Goal: Information Seeking & Learning: Learn about a topic

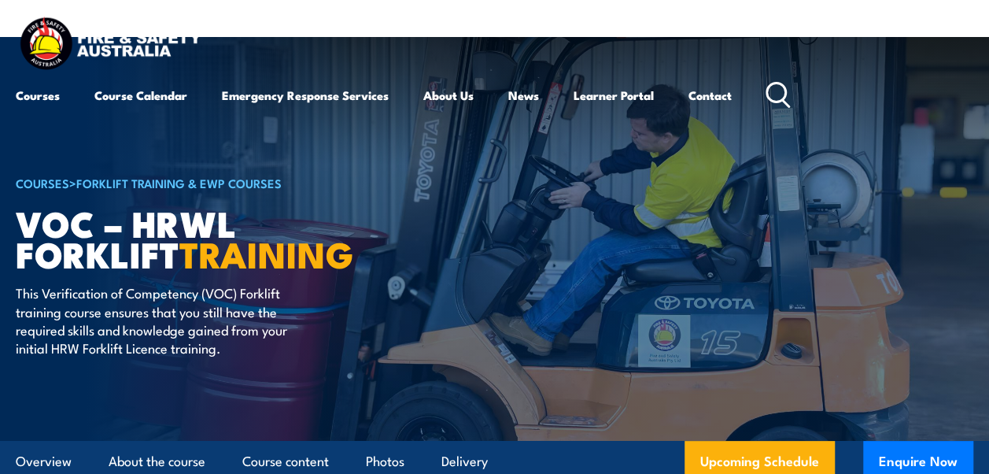
click at [543, 5] on header "Courses Course Calendar Emergency Response Services Services Overview Emergency…" at bounding box center [494, 64] width 989 height 129
click at [445, 30] on div "Courses Course Calendar Emergency Response Services Services Overview Emergency…" at bounding box center [495, 64] width 958 height 100
click at [525, 20] on div "Courses Course Calendar Emergency Response Services Services Overview Emergency…" at bounding box center [495, 64] width 958 height 100
click at [652, 200] on article "COURSES > Forklift Training & EWP Courses VOC – HRWL Forklift TRAINING This Ver…" at bounding box center [495, 239] width 958 height 404
click at [611, 174] on article "COURSES > Forklift Training & EWP Courses VOC – HRWL Forklift TRAINING This Ver…" at bounding box center [495, 239] width 958 height 404
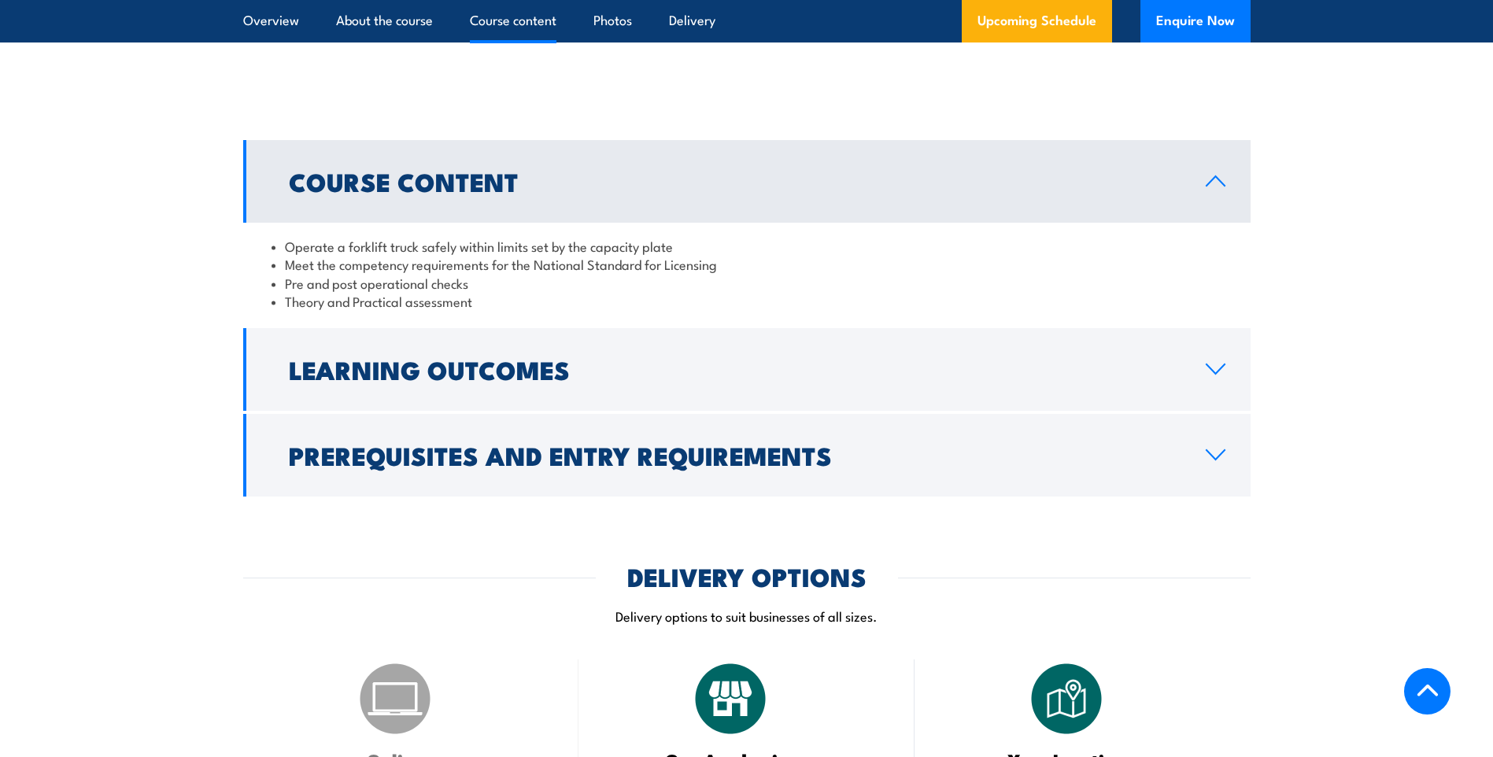
scroll to position [1259, 0]
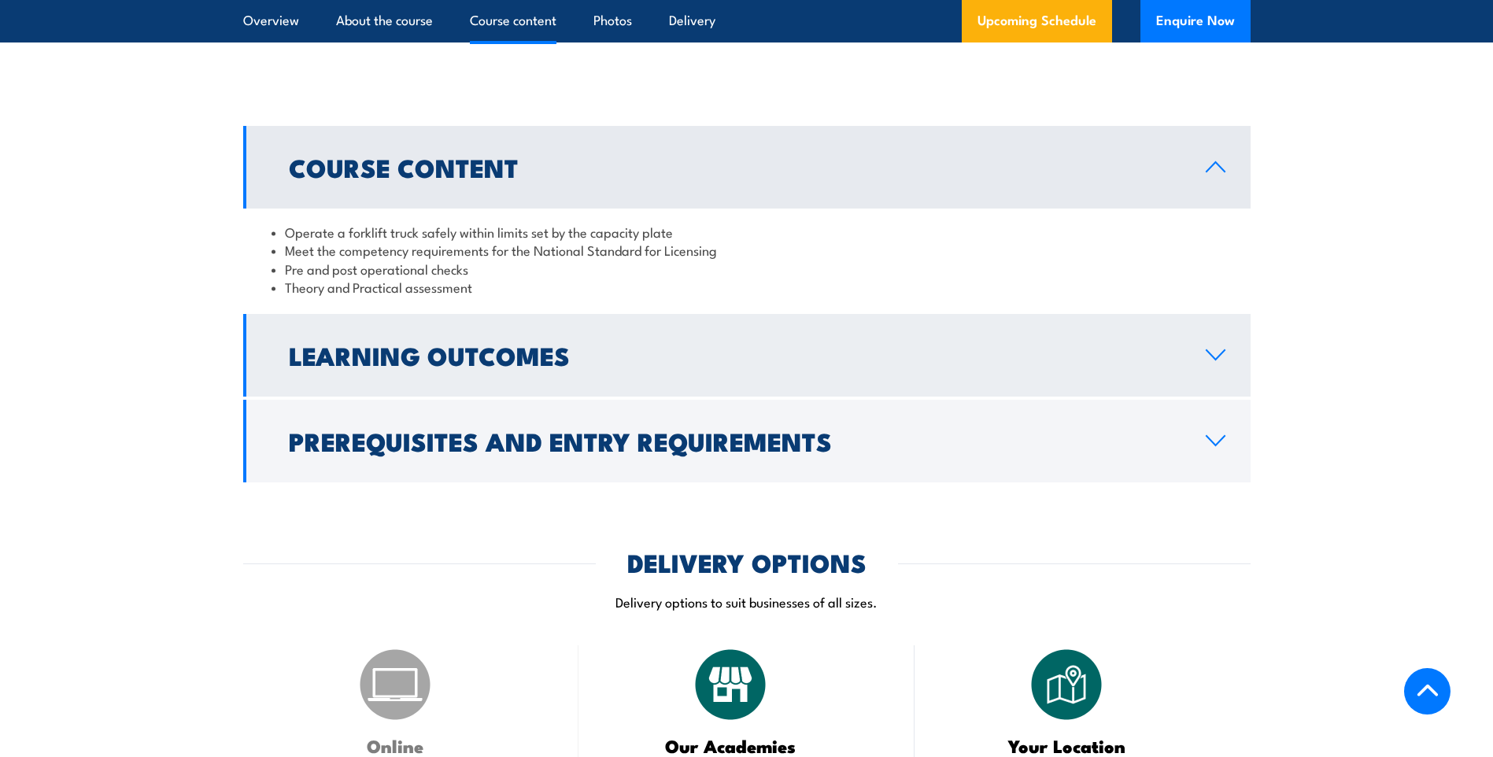
click at [988, 353] on link "Learning Outcomes" at bounding box center [746, 355] width 1007 height 83
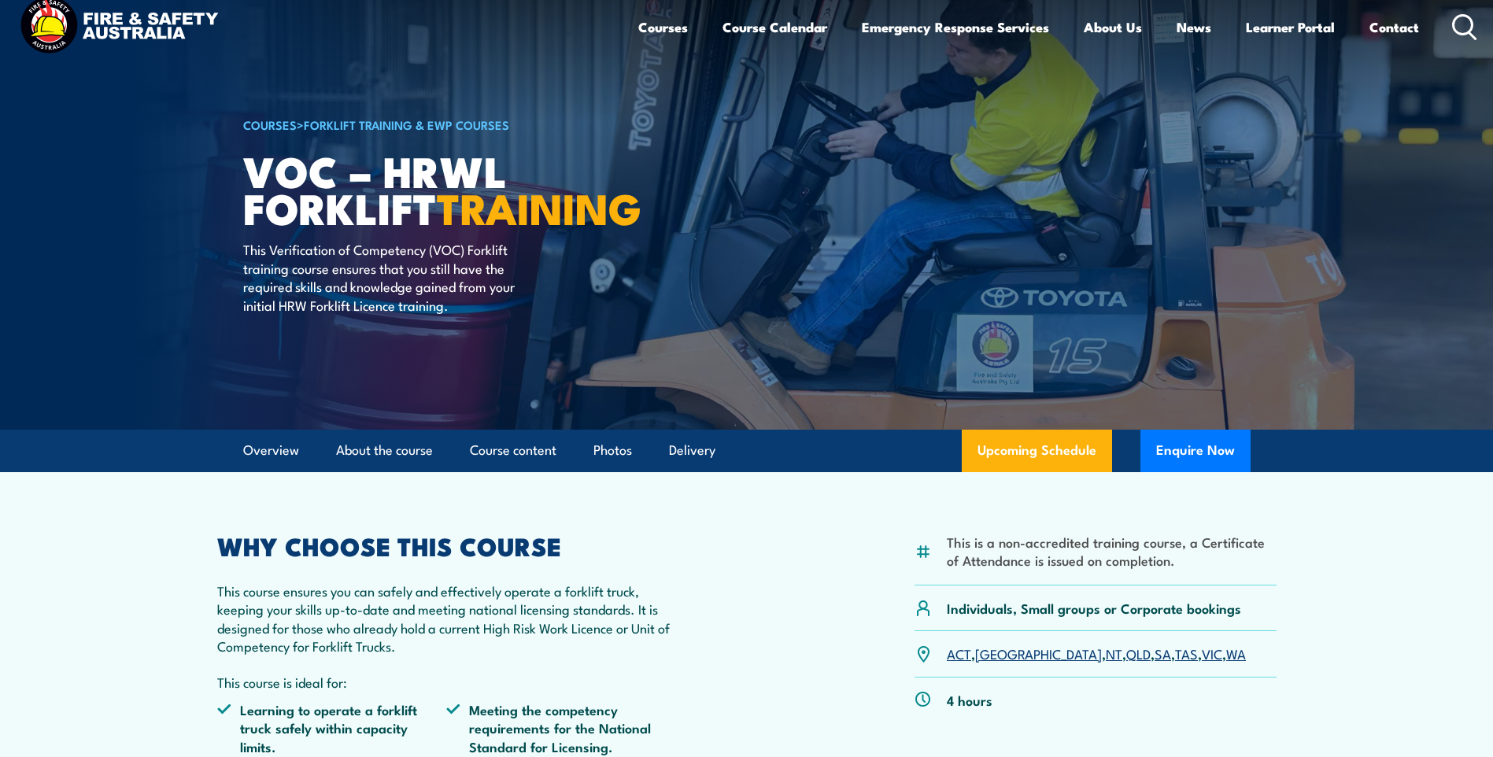
scroll to position [0, 0]
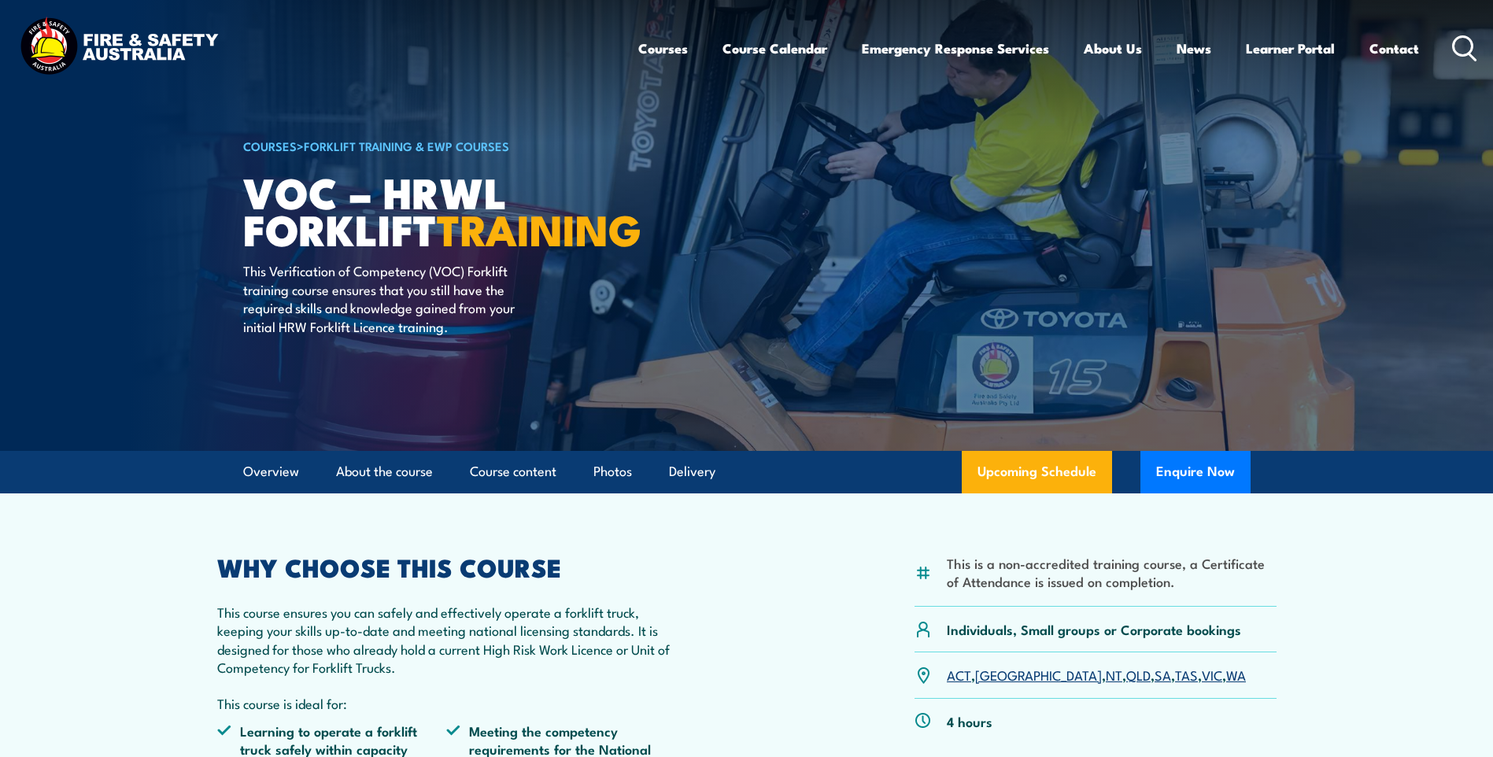
click at [988, 473] on section "This is a non-accredited training course, a Certificate of Attendance is issued…" at bounding box center [746, 699] width 1493 height 412
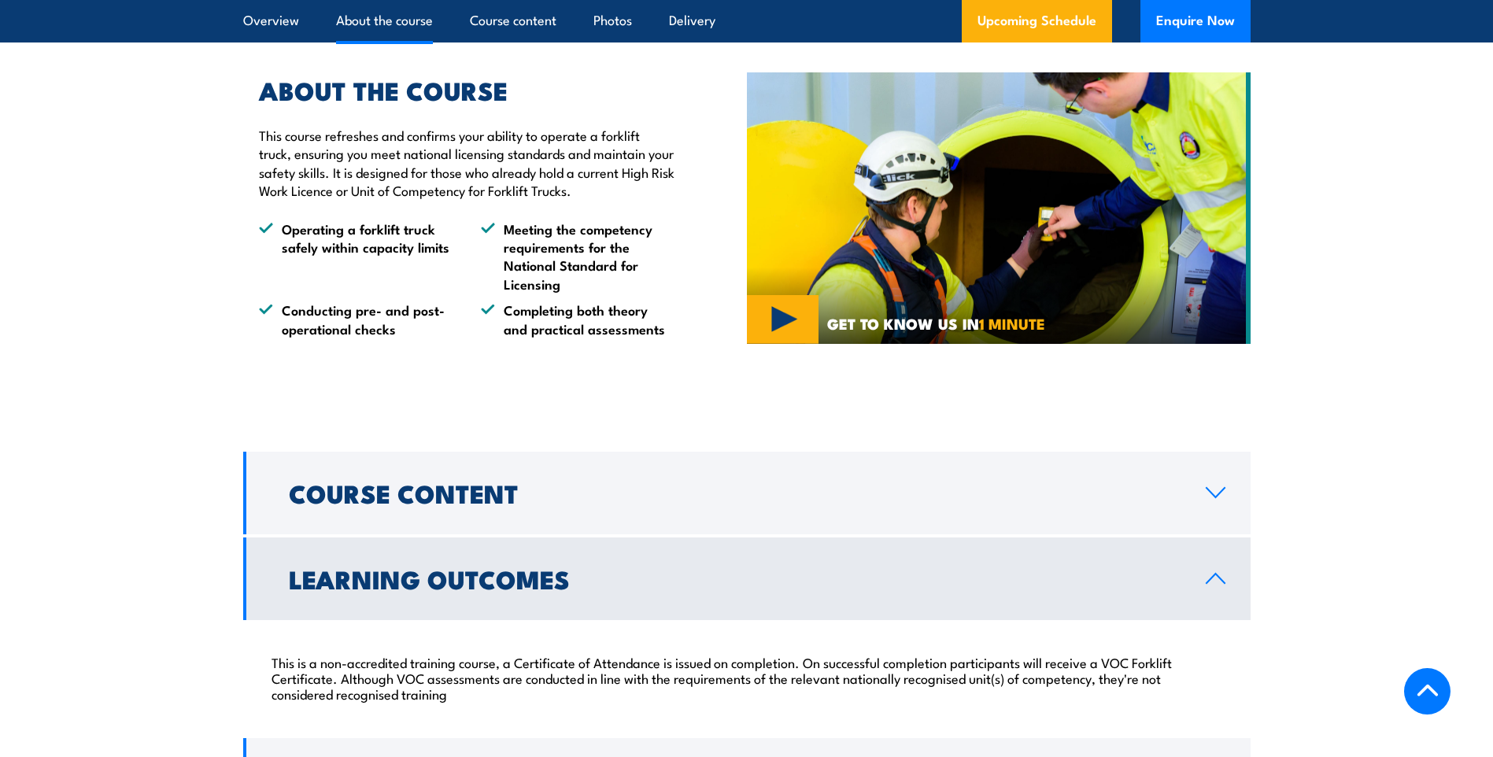
scroll to position [1023, 0]
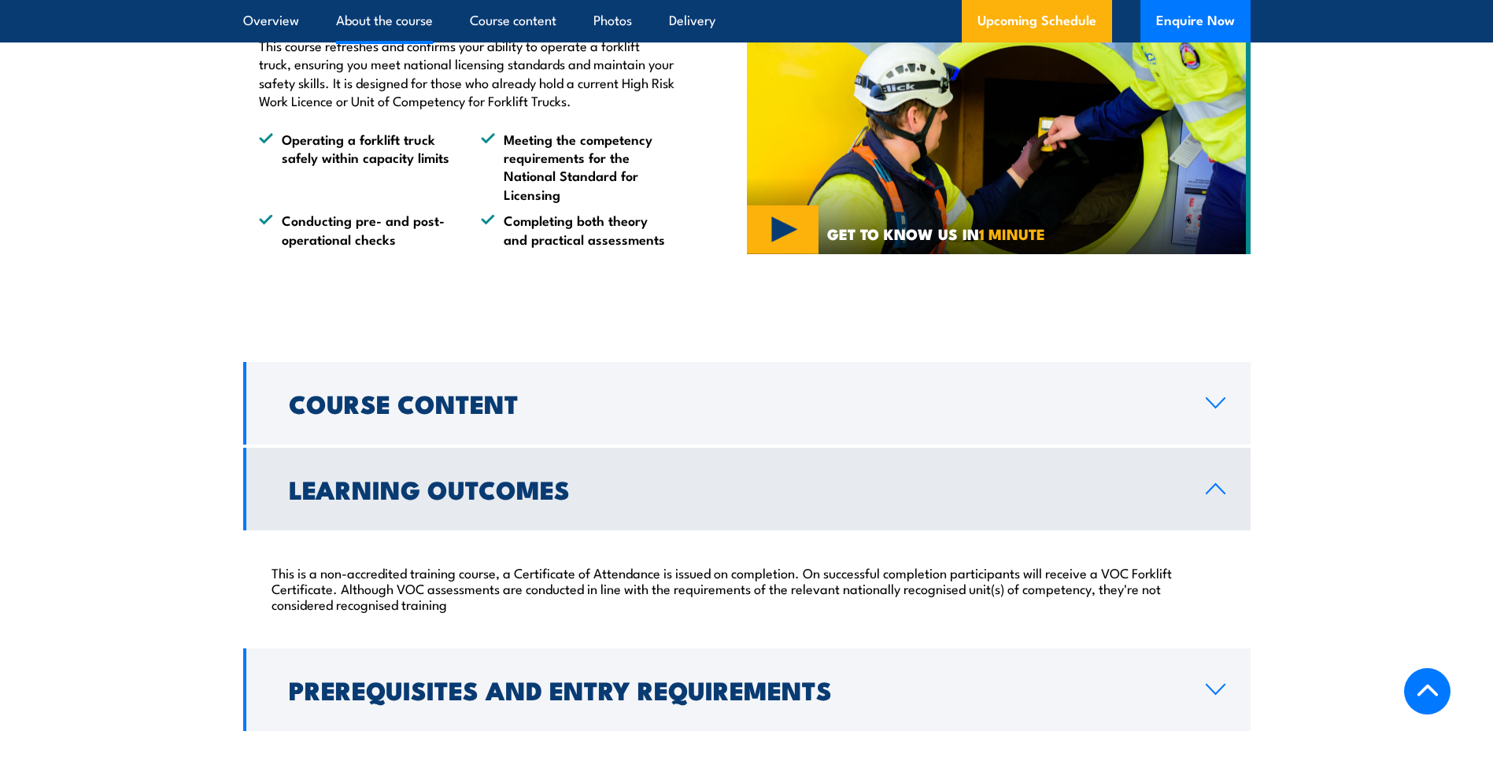
click at [988, 473] on icon at bounding box center [1215, 488] width 18 height 9
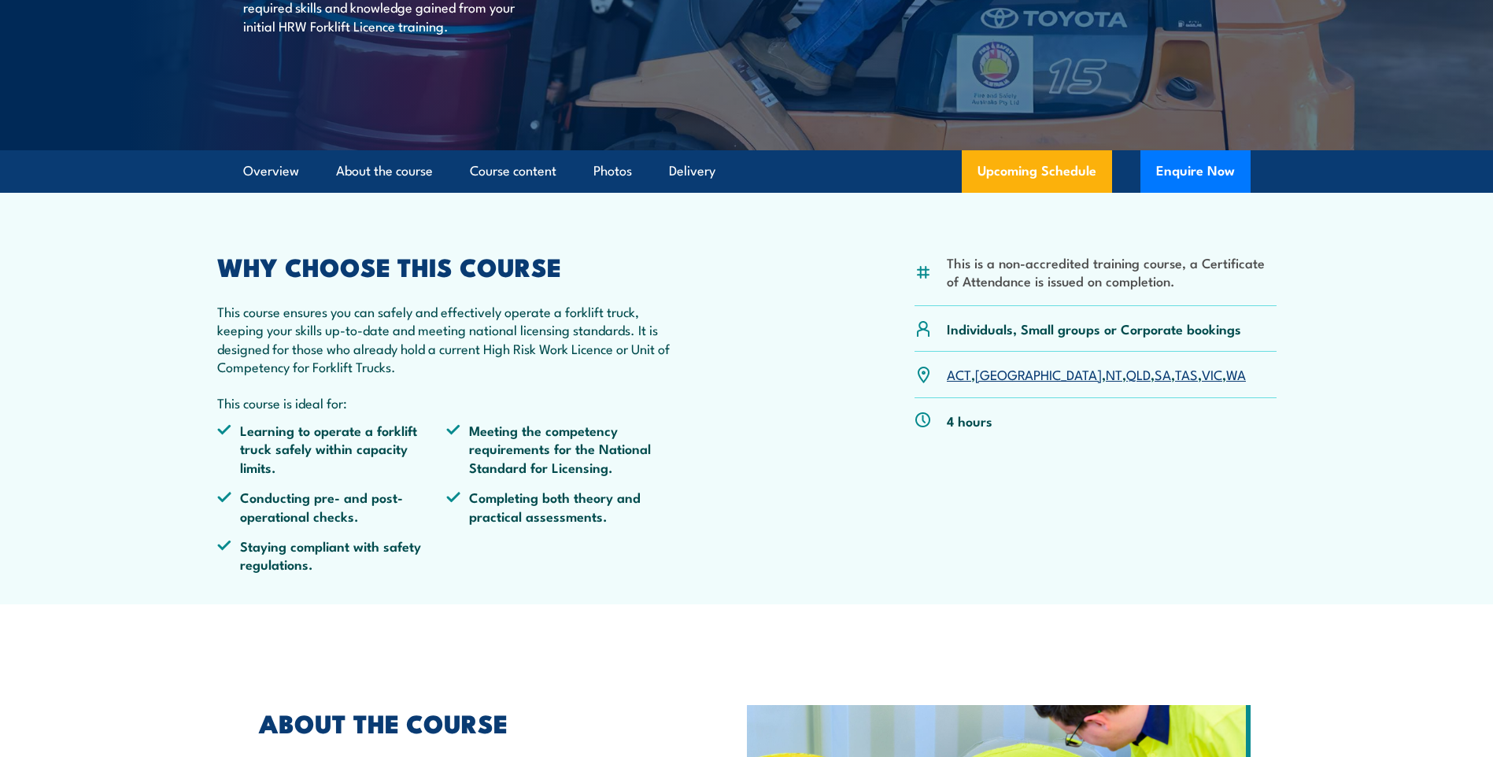
scroll to position [315, 0]
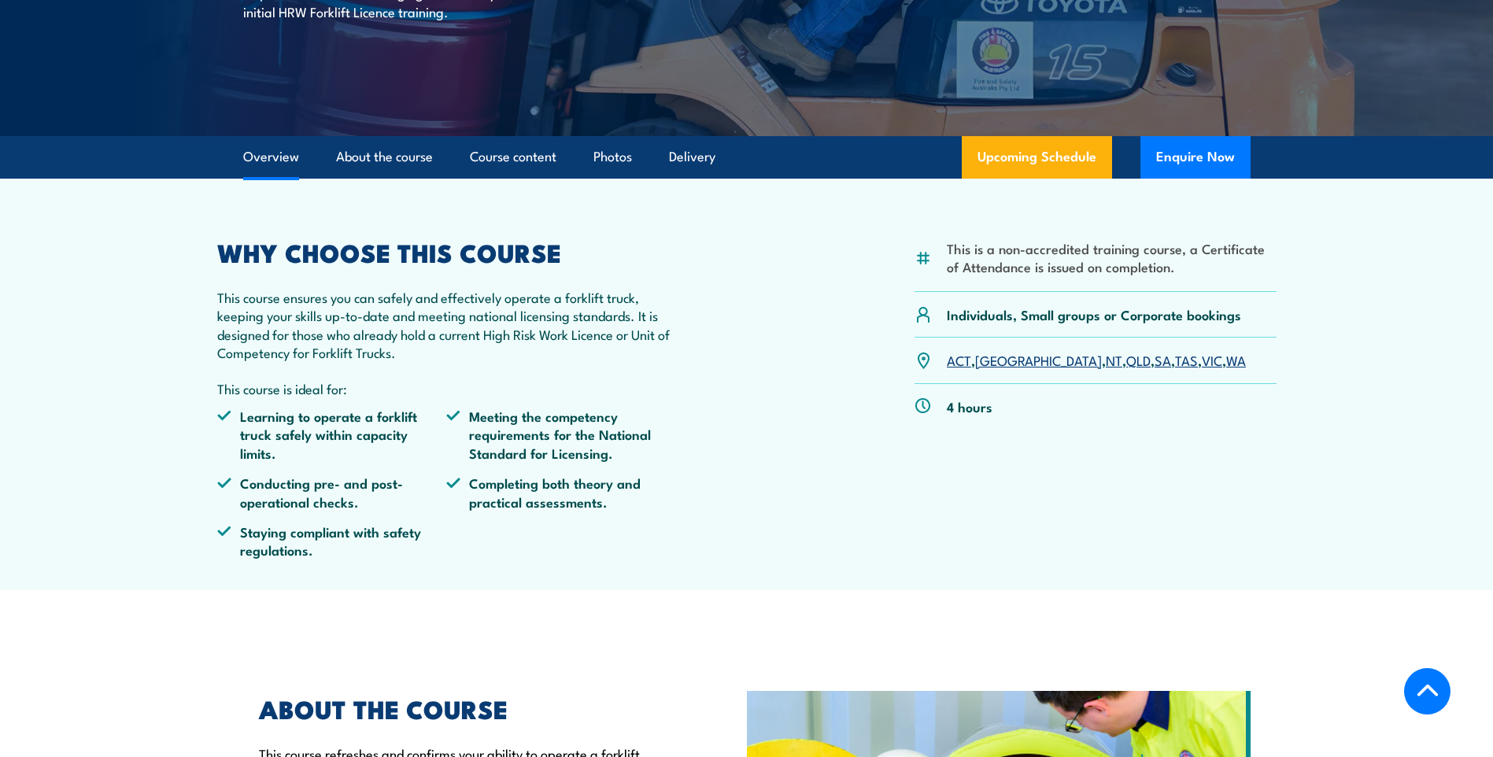
click at [646, 473] on ul "Learning to operate a forklift truck safely within capacity limits. Meeting the…" at bounding box center [447, 489] width 460 height 164
click at [808, 473] on div "This is a non-accredited training course, a Certificate of Attendance is issued…" at bounding box center [746, 406] width 1059 height 331
click at [809, 473] on div "This is a non-accredited training course, a Certificate of Attendance is issued…" at bounding box center [746, 406] width 1059 height 331
click at [626, 473] on li "Completing both theory and practical assessments." at bounding box center [561, 492] width 230 height 37
click at [390, 473] on li "Staying compliant with safety regulations." at bounding box center [332, 541] width 230 height 37
